Goal: Task Accomplishment & Management: Complete application form

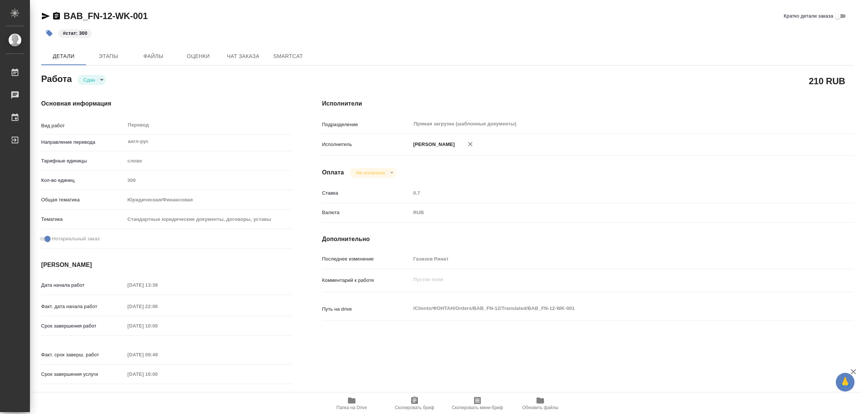
click at [353, 399] on icon "button" at bounding box center [351, 400] width 7 height 6
drag, startPoint x: 183, startPoint y: 109, endPoint x: 146, endPoint y: 61, distance: 60.8
click at [183, 110] on div "Основная информация Вид работ Перевод x ​ Направление перевода англ-рус ​ Тариф…" at bounding box center [166, 243] width 251 height 289
click at [77, 33] on p "#стат: 300" at bounding box center [75, 33] width 24 height 7
click at [46, 31] on icon "button" at bounding box center [49, 33] width 7 height 7
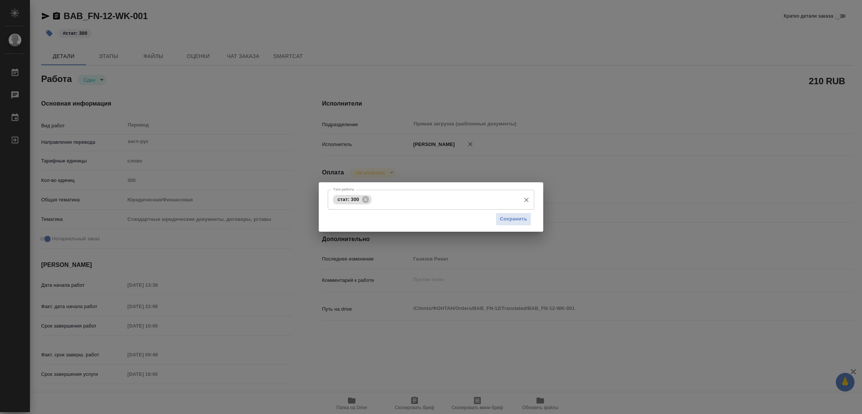
click at [343, 198] on span "стат: 300" at bounding box center [348, 199] width 31 height 6
click at [365, 198] on icon at bounding box center [365, 199] width 7 height 7
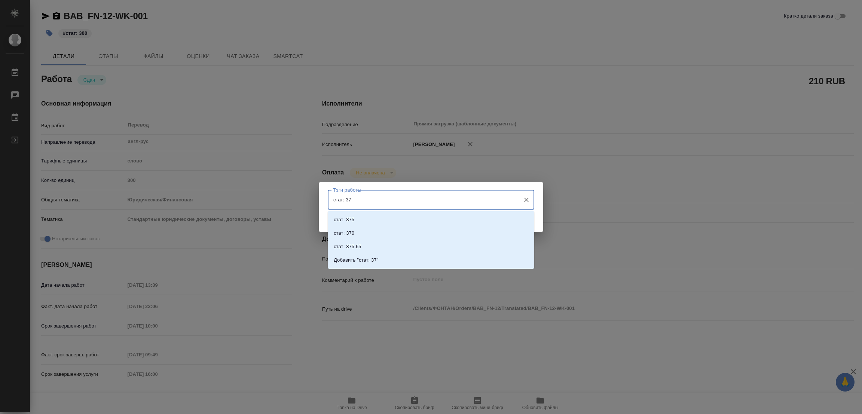
type input "стат: 375"
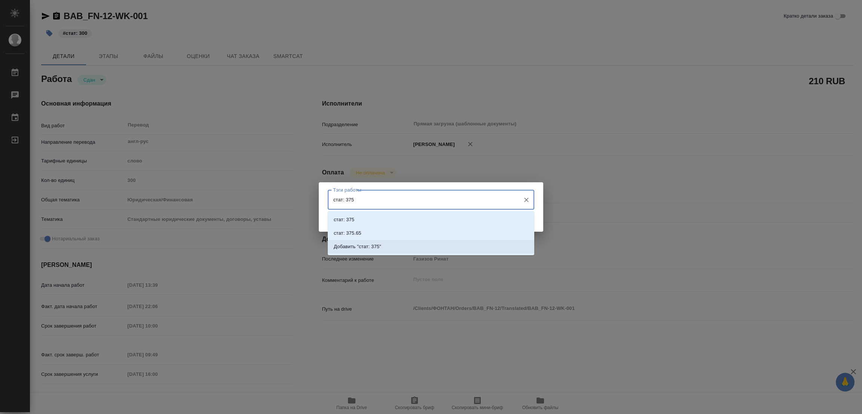
click at [376, 243] on p "Добавить "стат: 375"" at bounding box center [358, 246] width 48 height 7
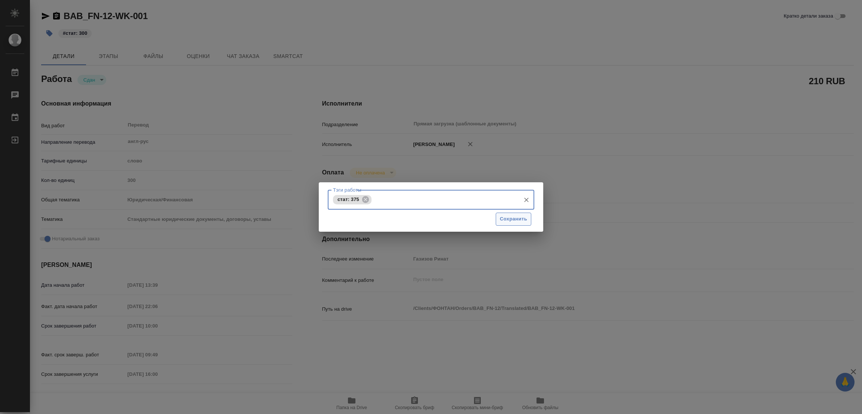
click at [512, 220] on span "Сохранить" at bounding box center [513, 219] width 27 height 9
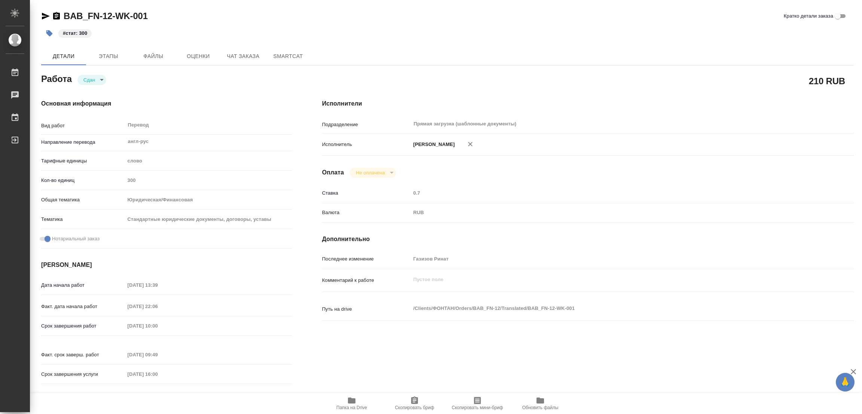
type input "closed"
type input "англ-рус"
type input "5a8b1489cc6b4906c91bfd90"
type input "300"
type input "yr-fn"
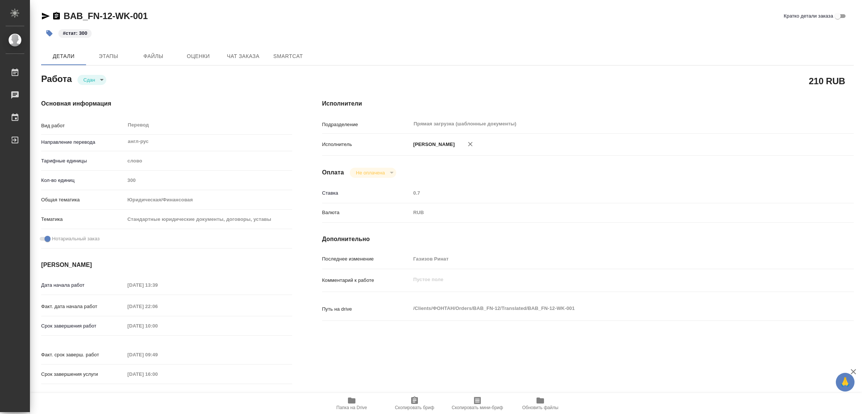
type input "5f647205b73bc97568ca66bf"
checkbox input "true"
type input "09.09.2025 13:39"
type input "09.09.2025 22:06"
type input "10.09.2025 10:00"
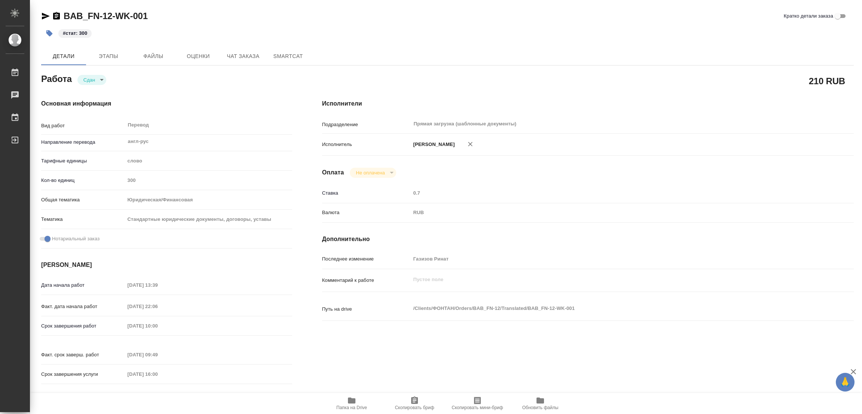
type input "10.09.2025 09:49"
type input "10.09.2025 16:00"
type input "Прямая загрузка (шаблонные документы)"
type input "notPayed"
type input "0.7"
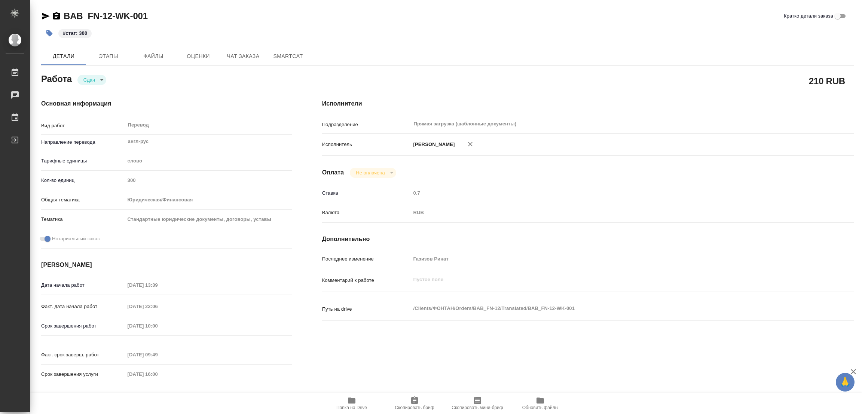
type input "RUB"
type input "Газизов Ринат"
type input "BAB_FN-12"
type input "Перевод печати"
type input "Приёмка по качеству, Перевод"
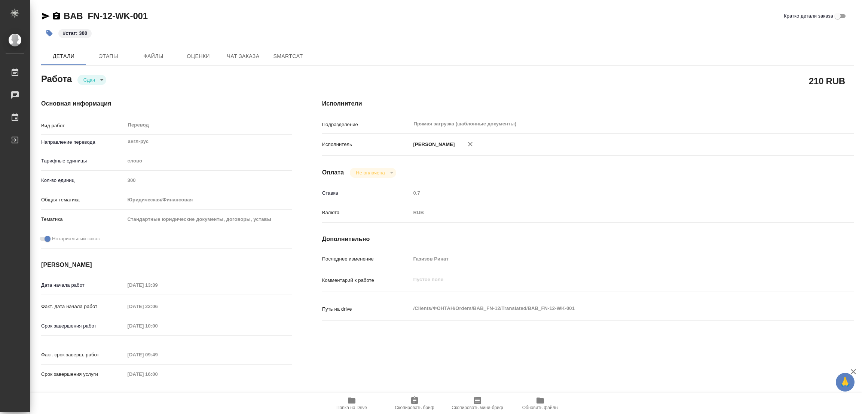
type input "Голубев Дмитрий"
type input "Оксютович Ирина"
type input "/Clients/ФОНТАН/Orders/BAB_FN-12"
type textarea "x"
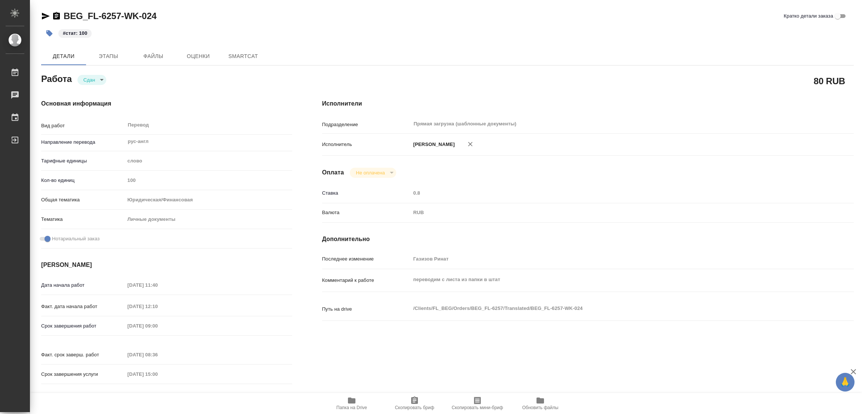
type textarea "x"
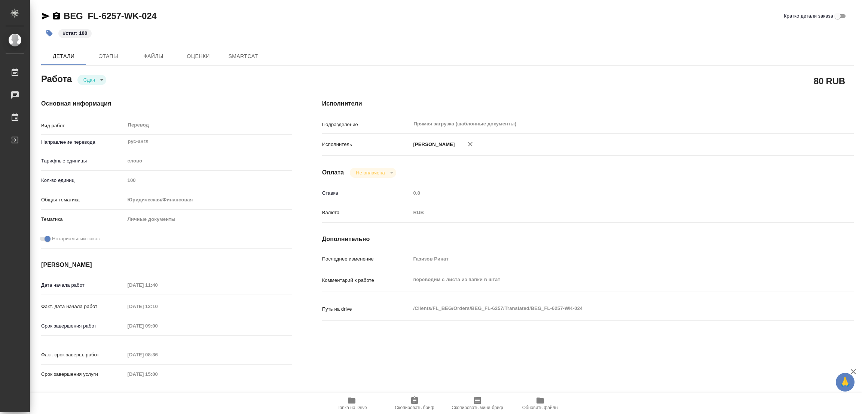
type textarea "x"
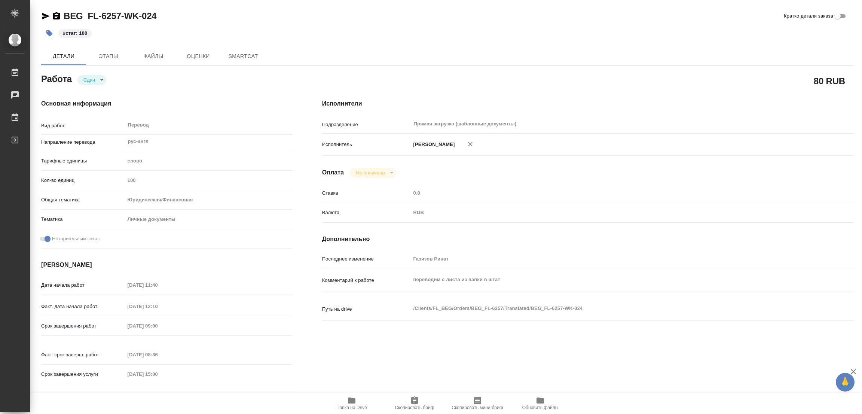
type textarea "x"
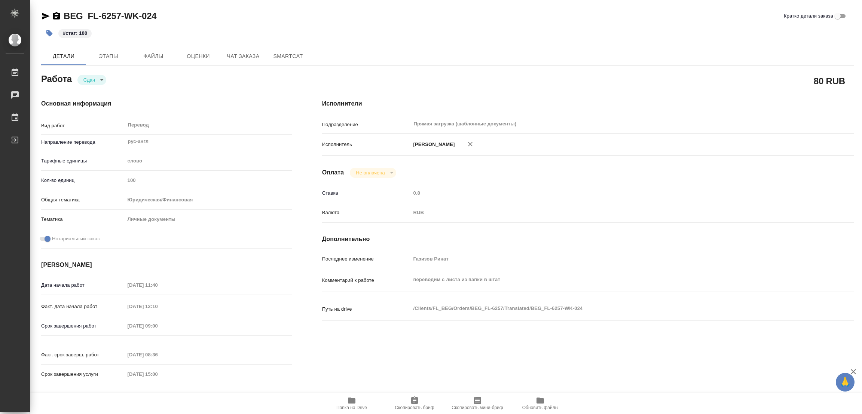
type textarea "x"
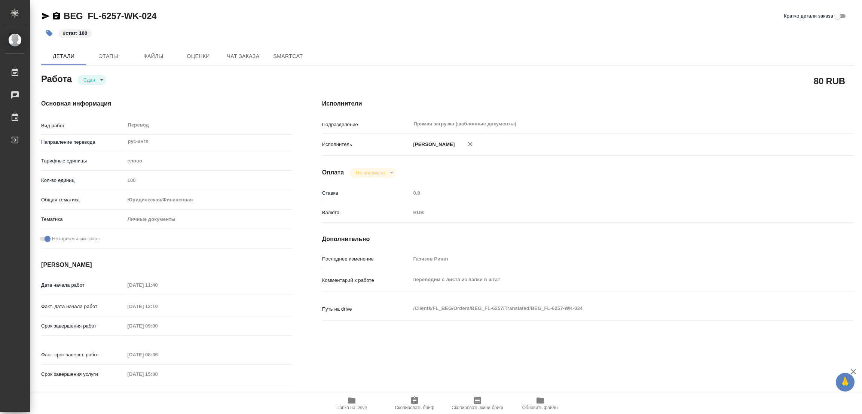
type textarea "x"
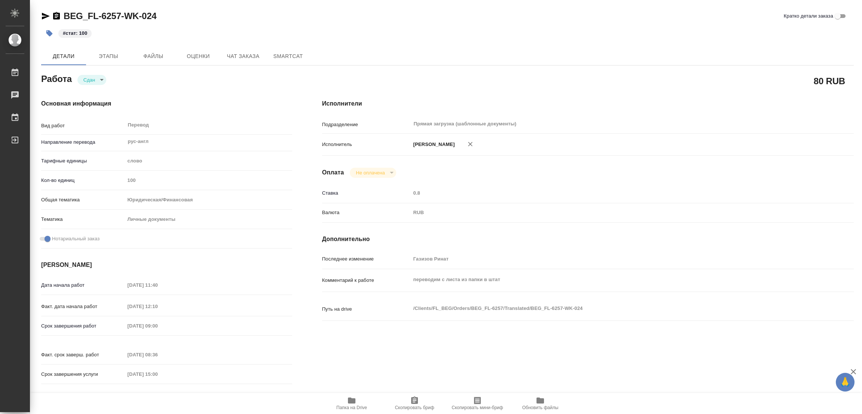
type textarea "x"
click at [348, 401] on icon "button" at bounding box center [351, 400] width 7 height 6
